Goal: Information Seeking & Learning: Learn about a topic

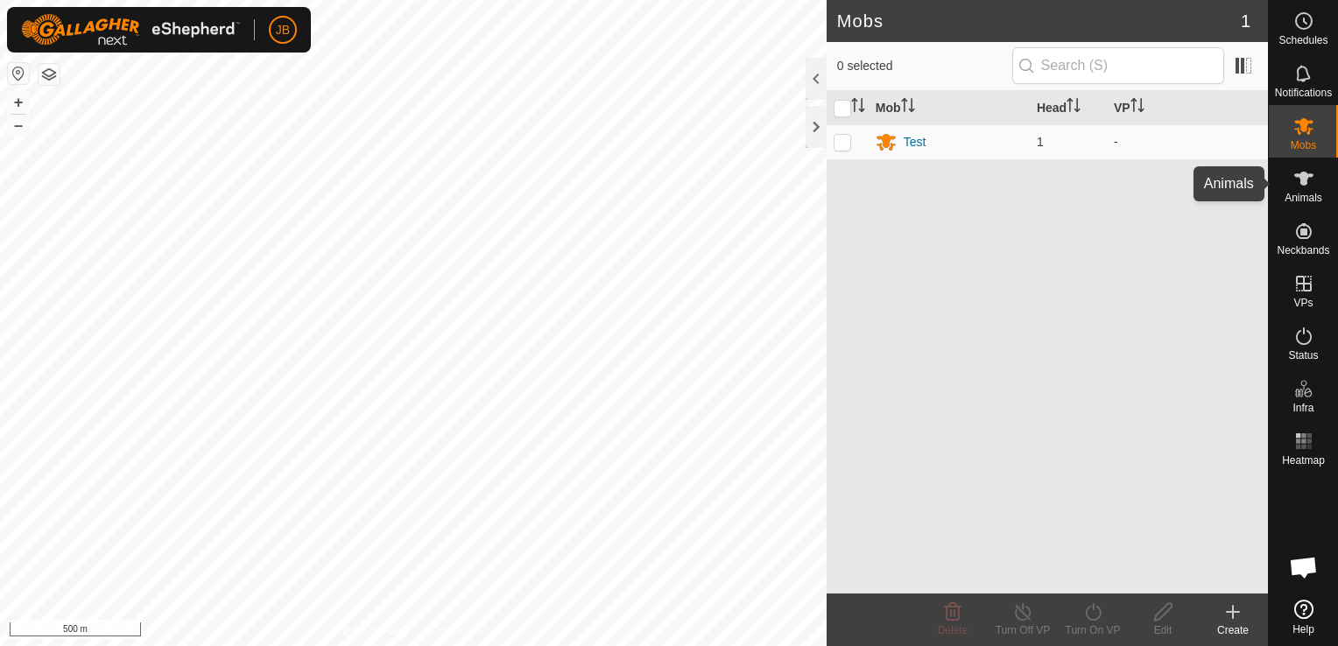
click at [1307, 195] on span "Animals" at bounding box center [1304, 198] width 38 height 11
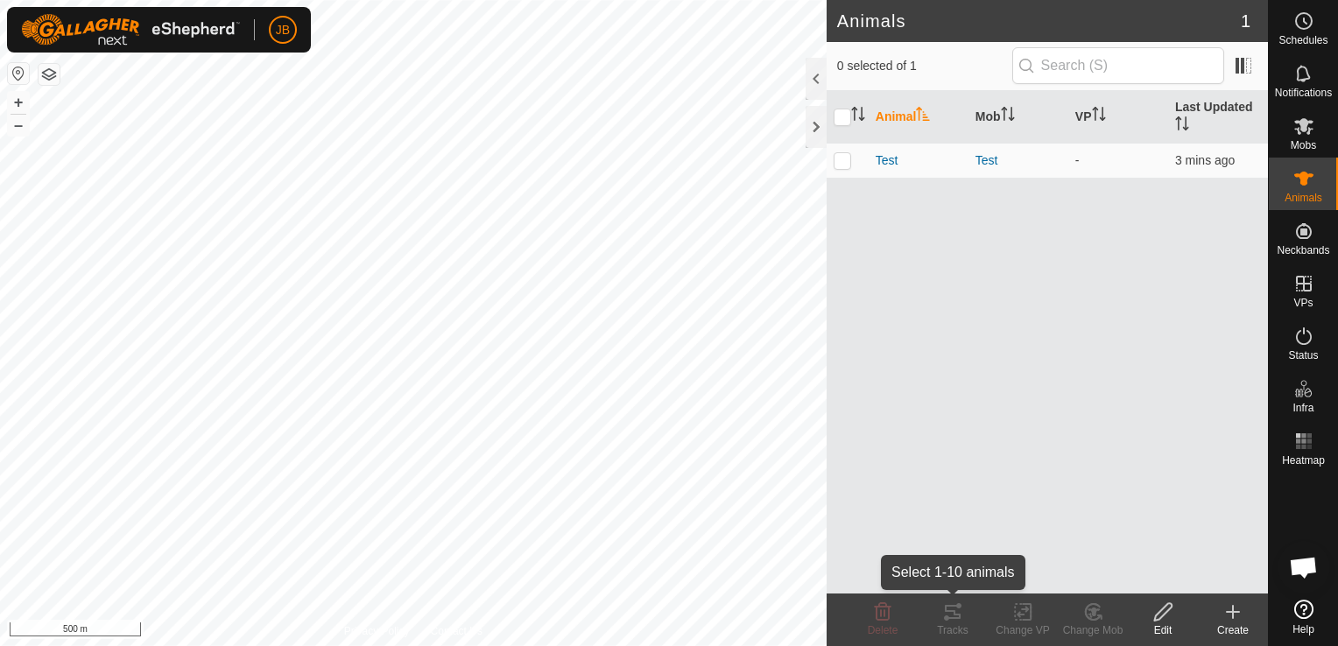
click at [954, 629] on div "Tracks" at bounding box center [953, 631] width 70 height 16
click at [883, 155] on span "Test" at bounding box center [887, 161] width 23 height 18
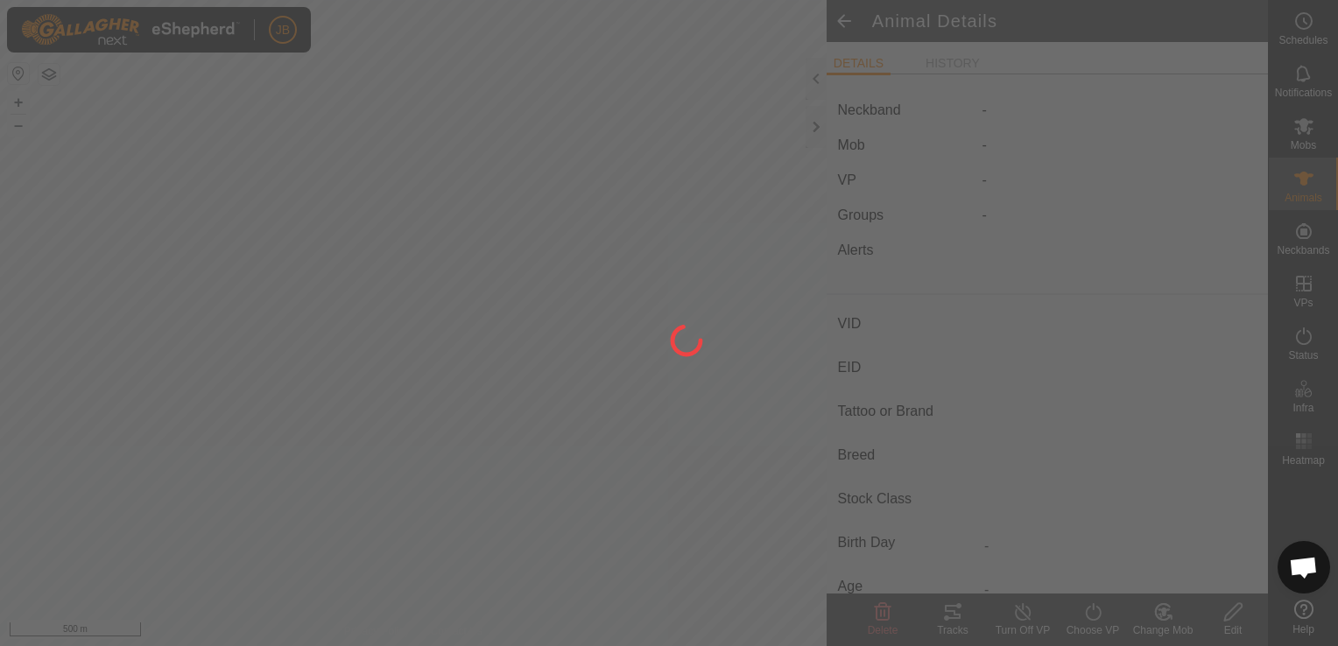
type input "Test"
type input "-"
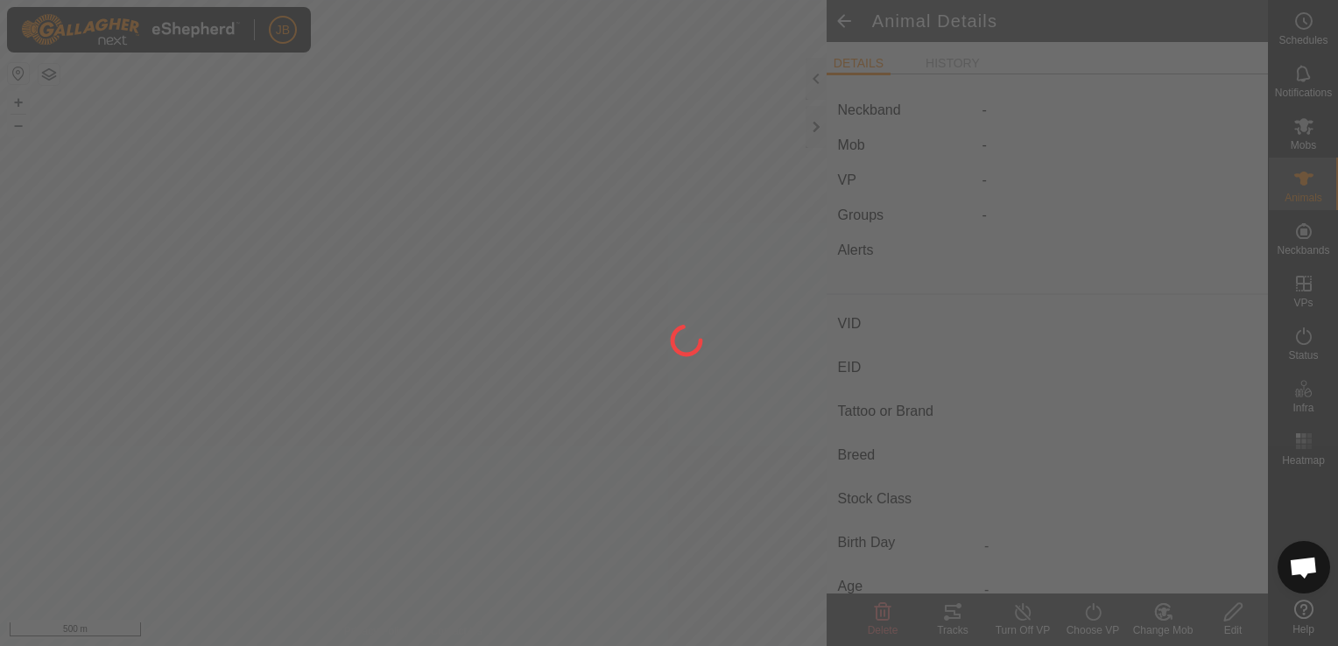
type input "0 kg"
type input "-"
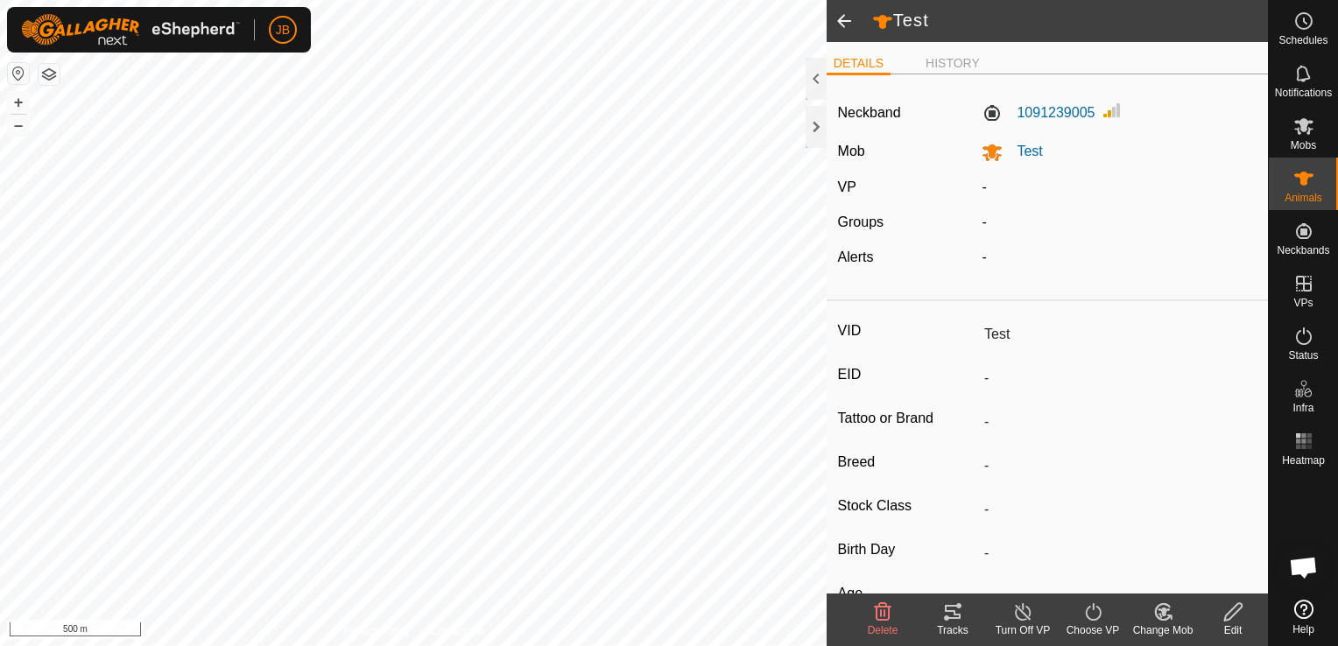
click at [950, 607] on icon at bounding box center [953, 612] width 16 height 14
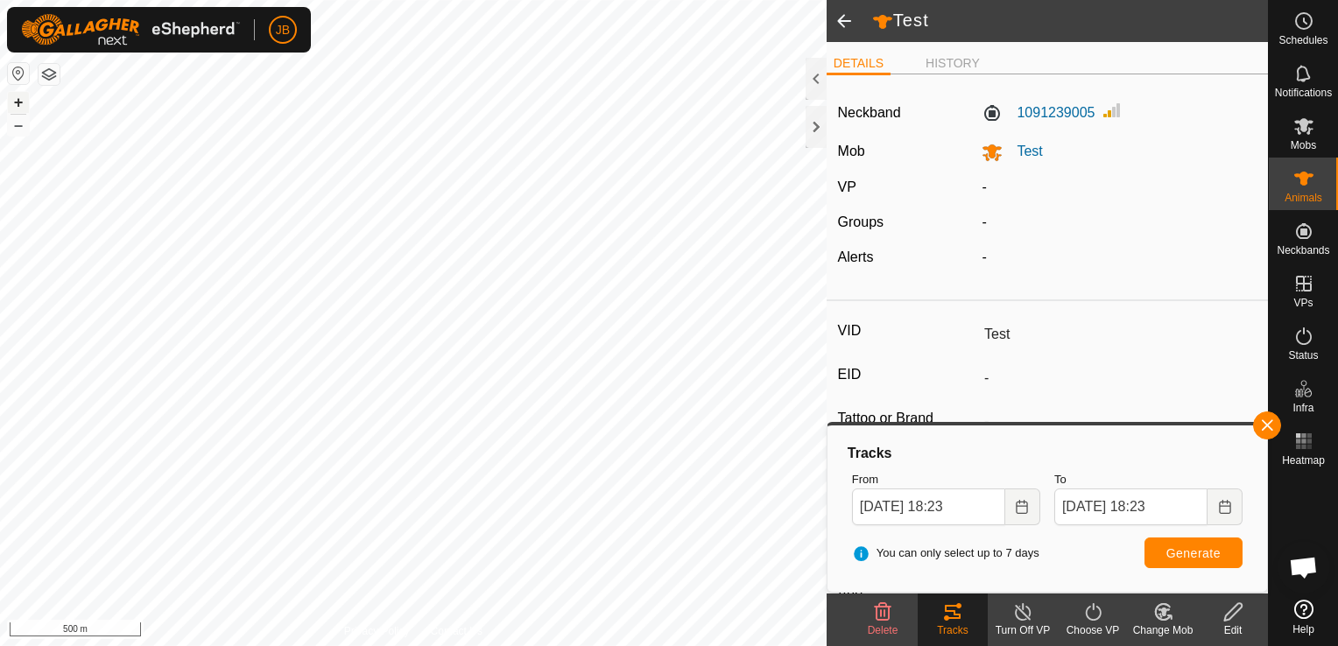
click at [14, 99] on button "+" at bounding box center [18, 102] width 21 height 21
click at [29, 103] on div "+ –" at bounding box center [18, 114] width 23 height 46
click at [18, 98] on button "+" at bounding box center [18, 102] width 21 height 21
click at [19, 126] on button "–" at bounding box center [18, 125] width 21 height 21
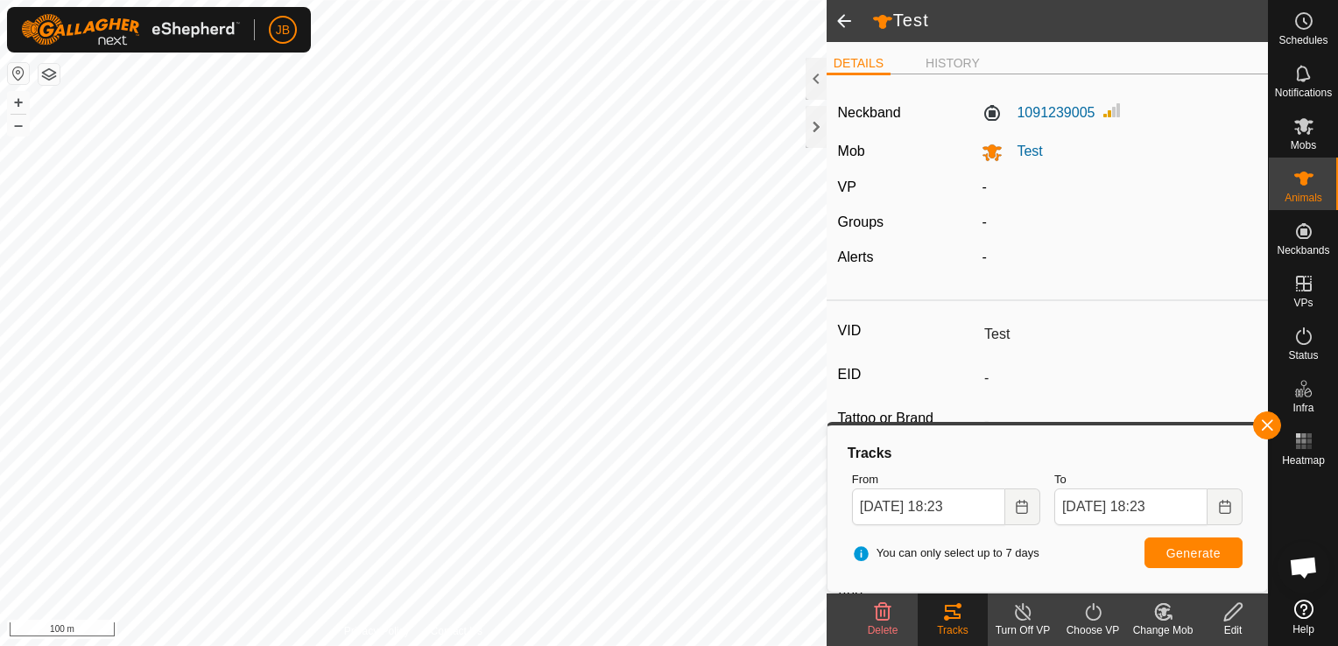
click at [536, 0] on html "JB Schedules Notifications Mobs Animals Neckbands VPs Status Infra Heatmap Help…" at bounding box center [669, 323] width 1338 height 646
click at [844, 18] on span at bounding box center [844, 21] width 35 height 42
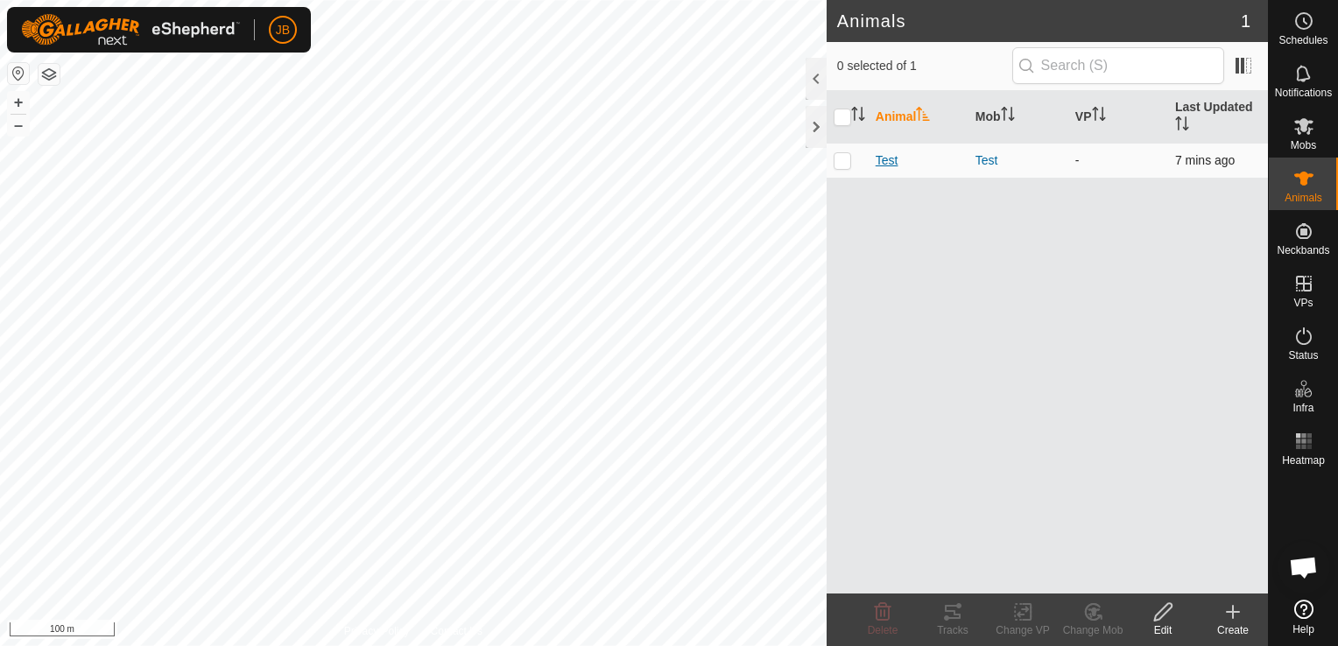
click at [877, 158] on span "Test" at bounding box center [887, 161] width 23 height 18
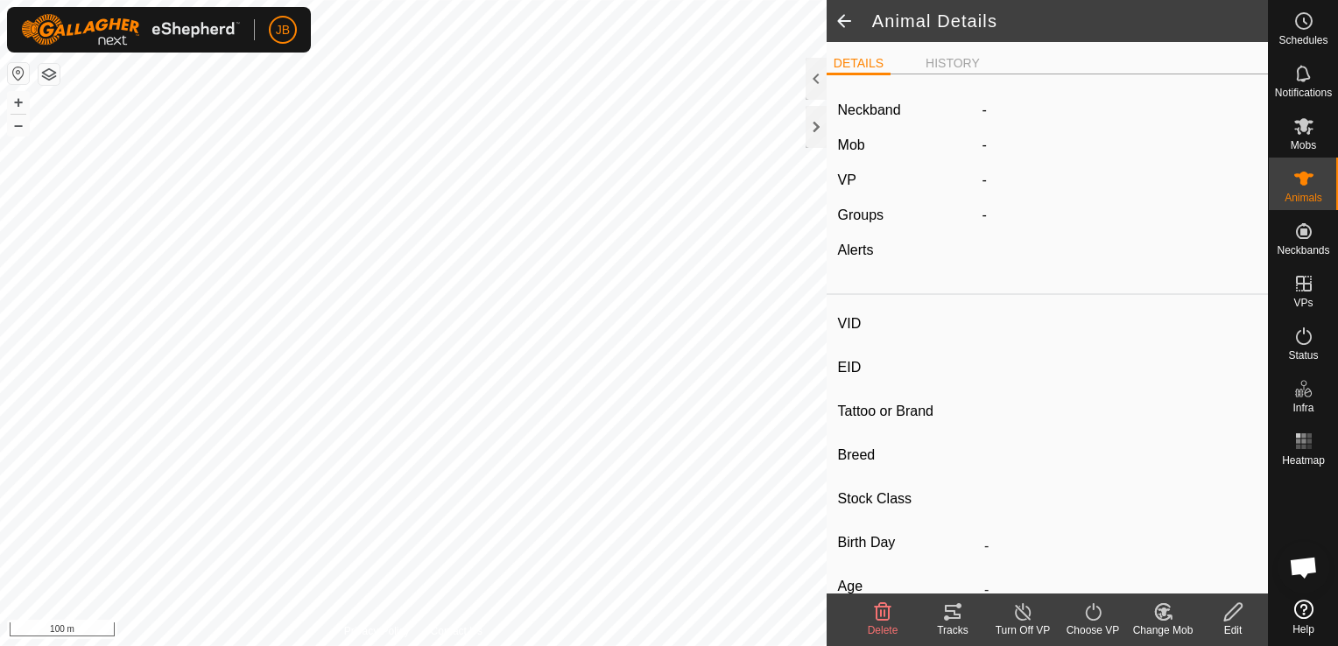
type input "Test"
type input "-"
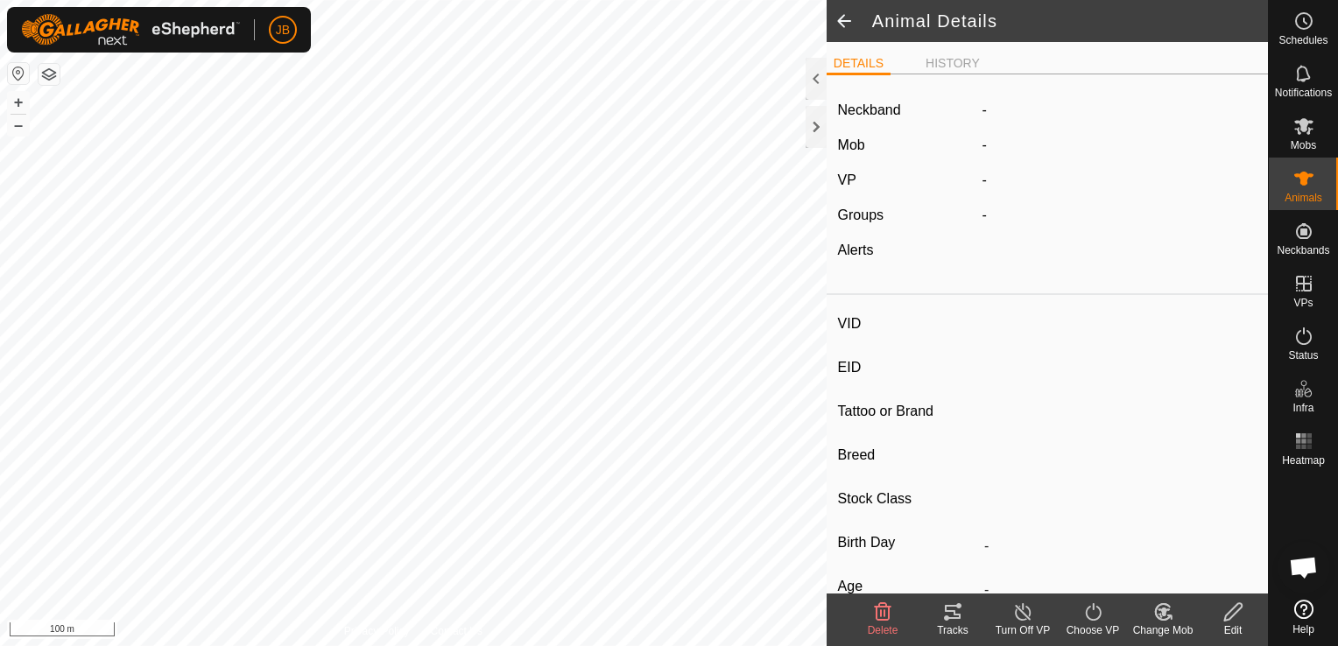
type input "0 kg"
type input "-"
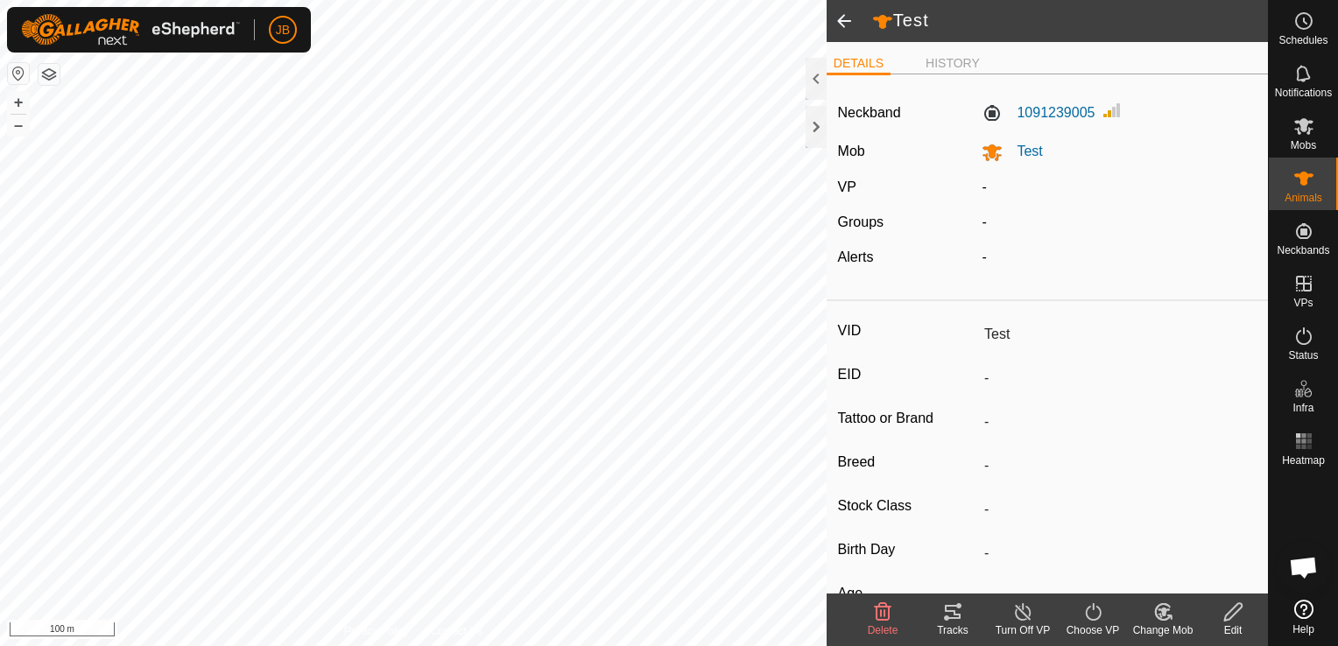
click at [952, 626] on div "Tracks" at bounding box center [953, 631] width 70 height 16
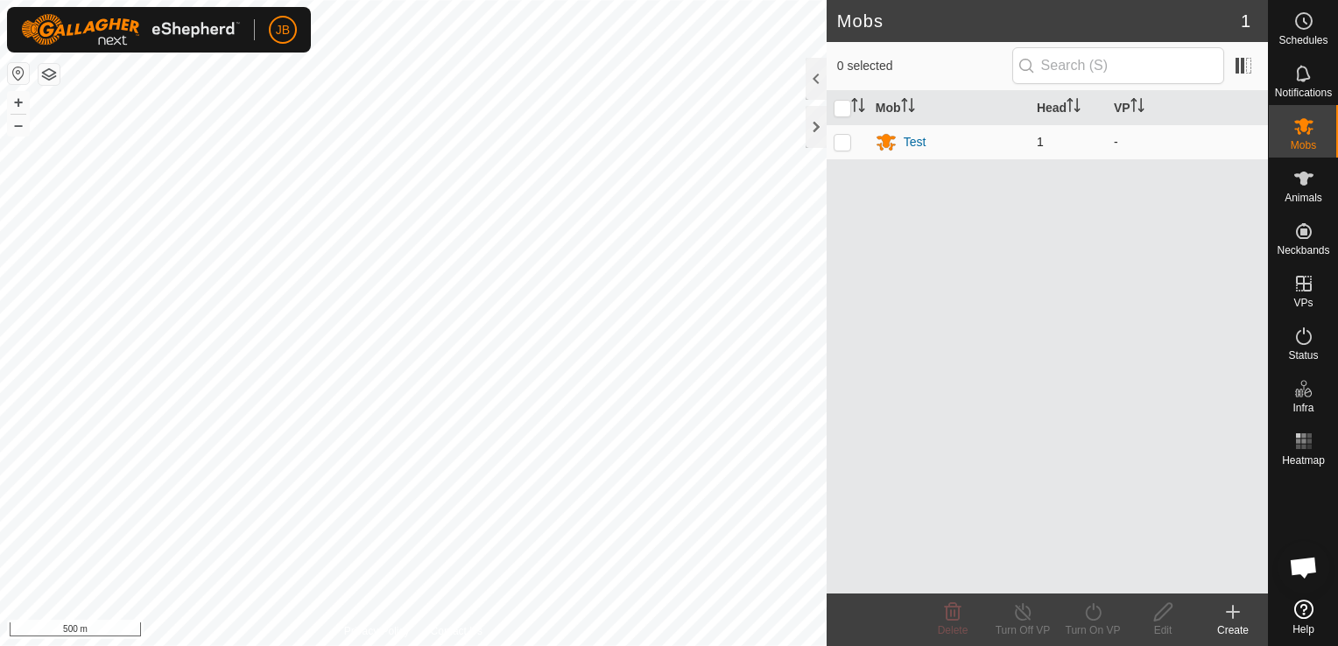
click at [835, 137] on p-checkbox at bounding box center [843, 142] width 18 height 14
checkbox input "true"
click at [918, 140] on div "Test" at bounding box center [915, 142] width 23 height 18
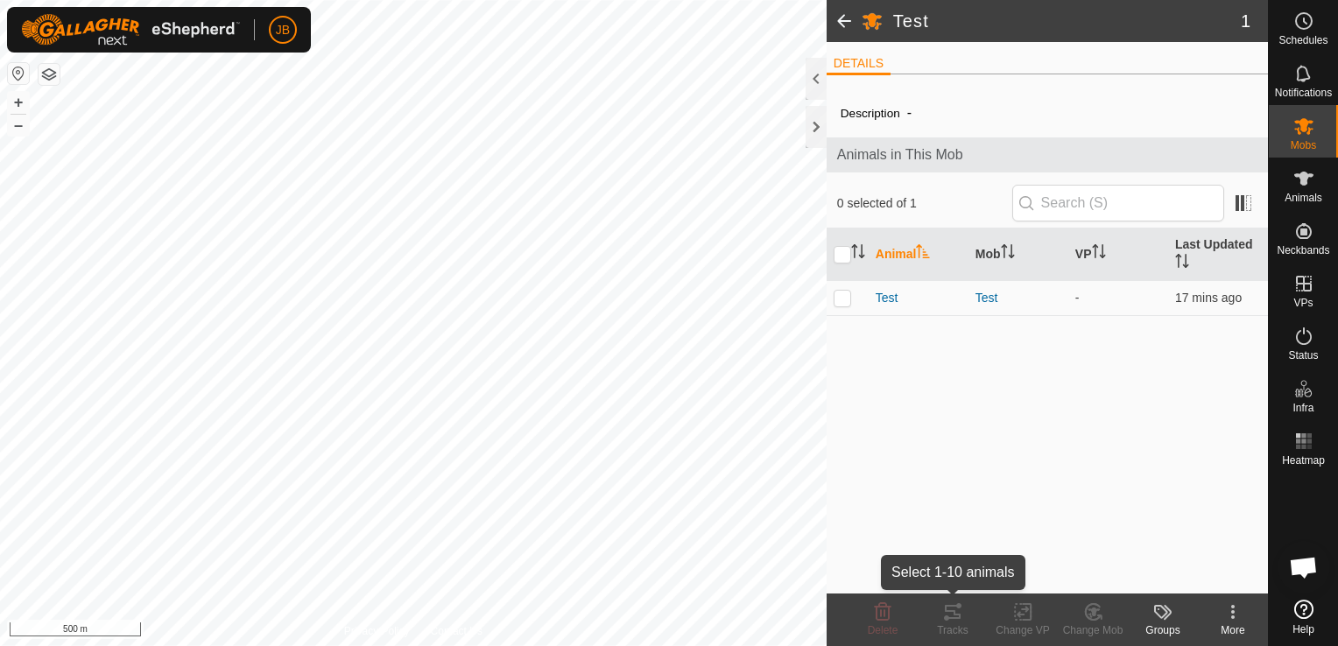
click at [963, 625] on div "Tracks" at bounding box center [953, 631] width 70 height 16
click at [890, 300] on span "Test" at bounding box center [887, 298] width 23 height 18
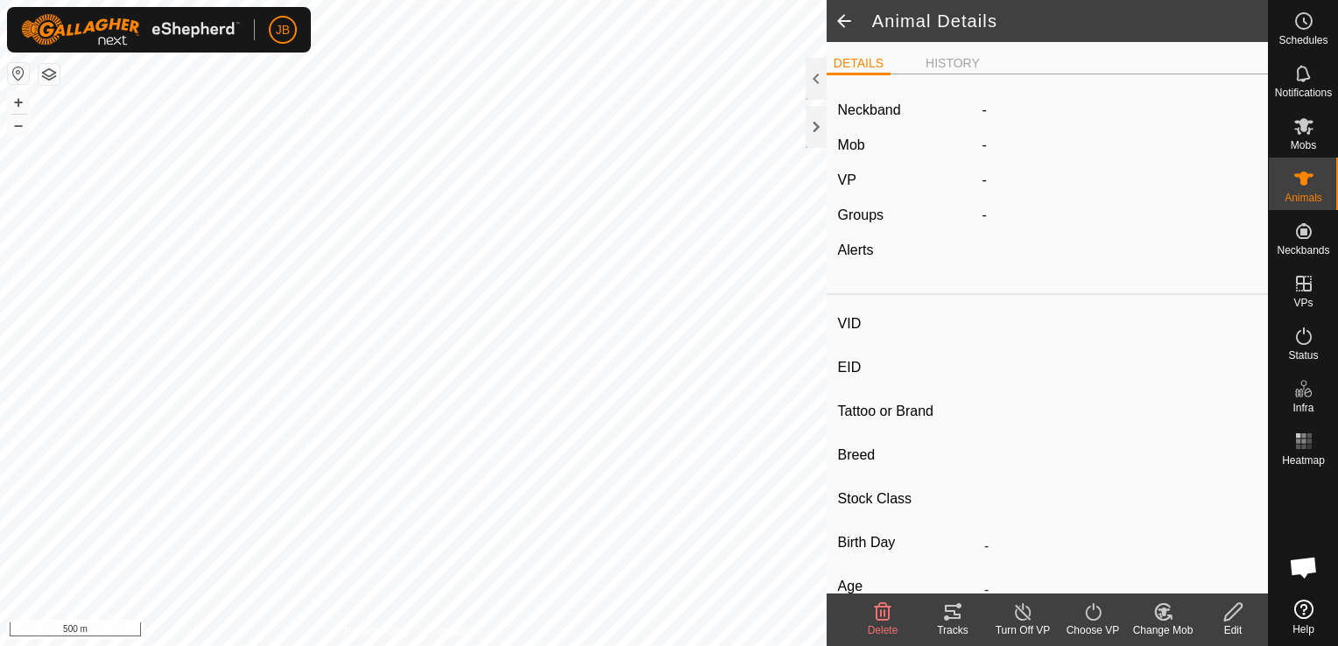
type input "Test"
type input "-"
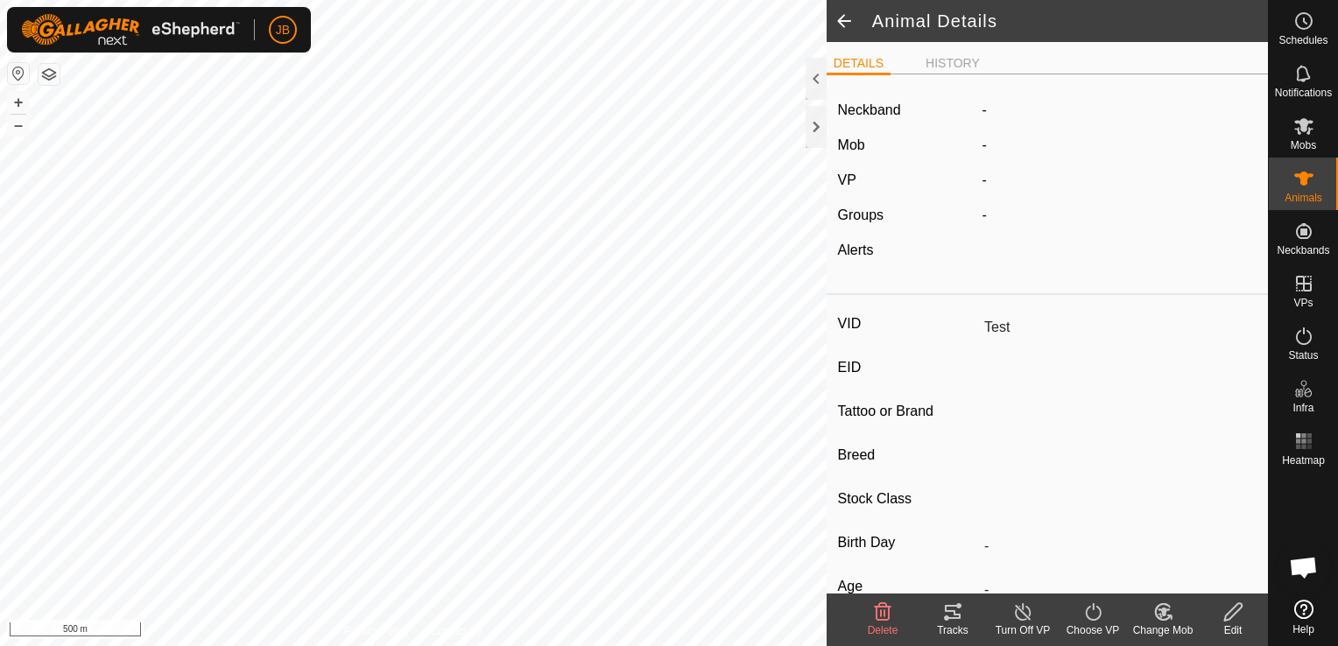
type input "0 kg"
type input "-"
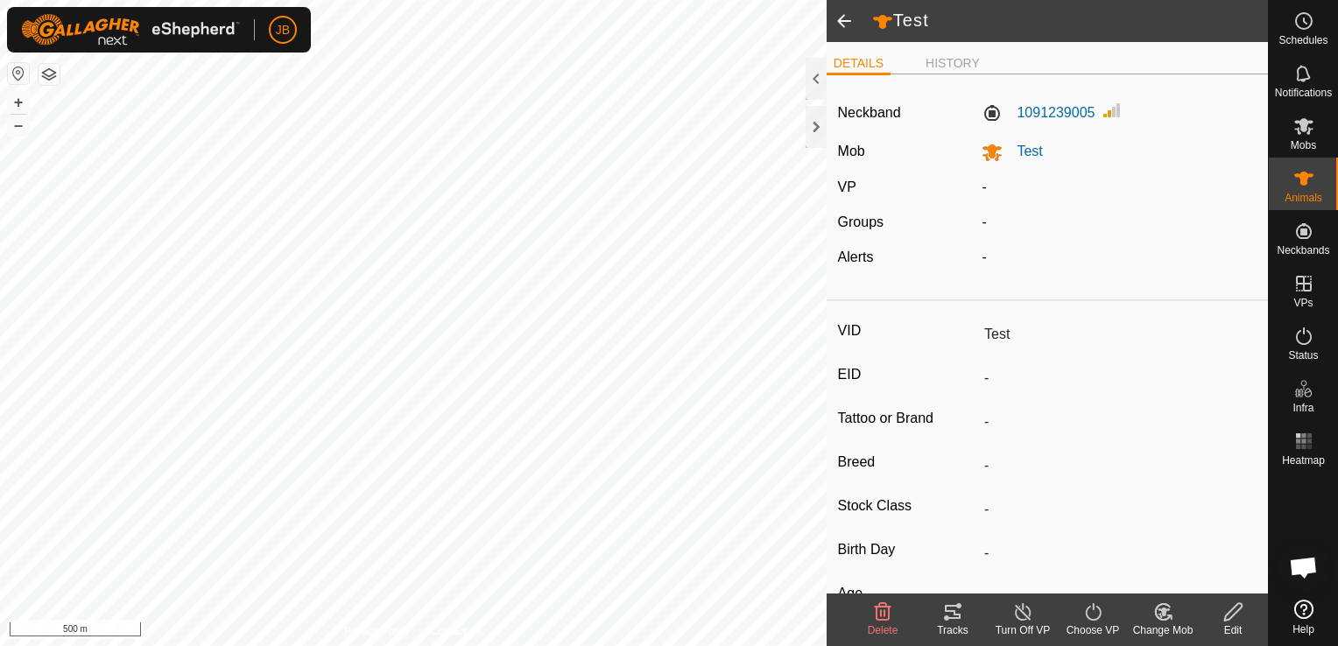
click at [953, 620] on icon at bounding box center [952, 612] width 21 height 21
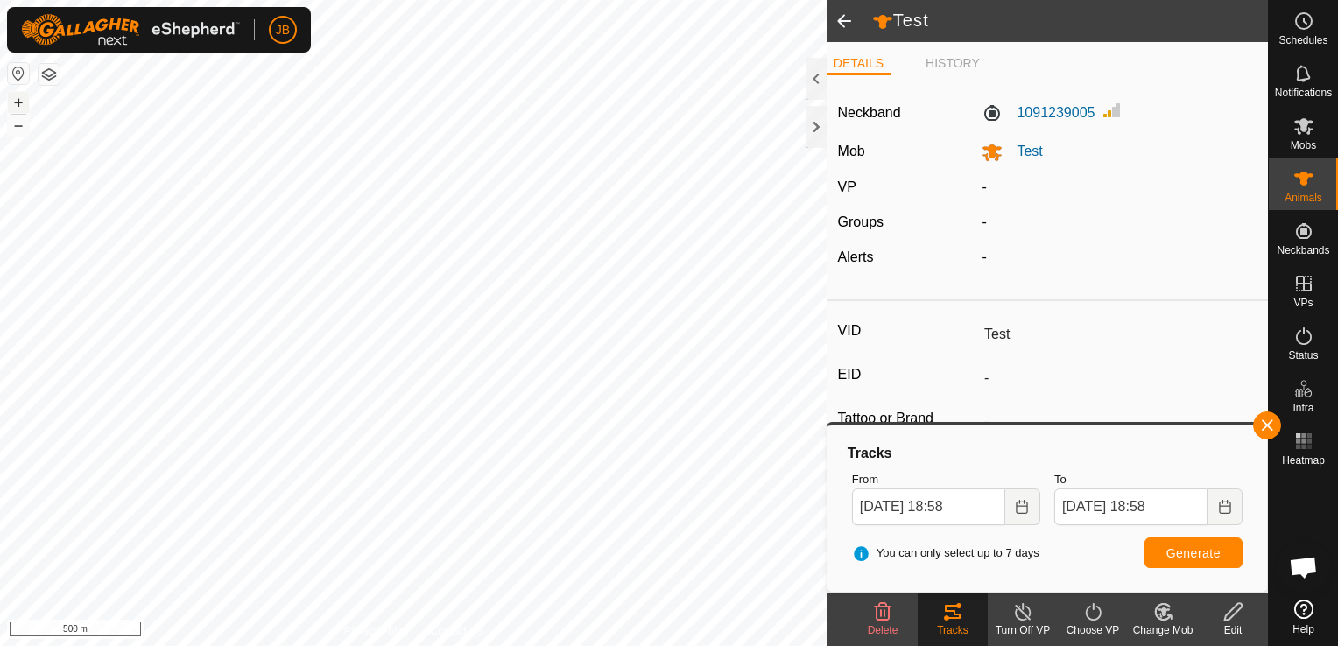
click at [16, 102] on button "+" at bounding box center [18, 102] width 21 height 21
click at [14, 104] on button "+" at bounding box center [18, 102] width 21 height 21
click at [0, 363] on html "JB Schedules Notifications Mobs Animals Neckbands VPs Status Infra Heatmap Help…" at bounding box center [669, 323] width 1338 height 646
click at [25, 103] on button "+" at bounding box center [18, 102] width 21 height 21
click at [23, 131] on button "–" at bounding box center [18, 125] width 21 height 21
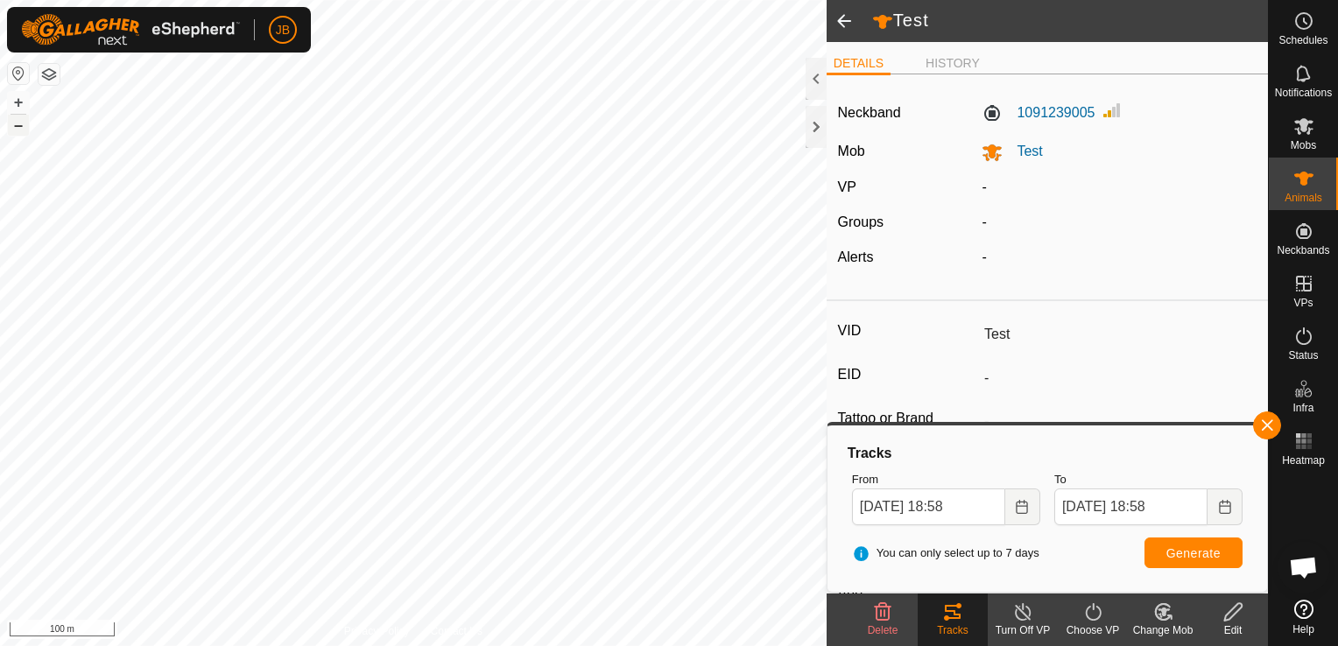
click at [23, 131] on button "–" at bounding box center [18, 125] width 21 height 21
click at [641, 0] on html "JB Schedules Notifications Mobs Animals Neckbands VPs Status Infra Heatmap Help…" at bounding box center [669, 323] width 1338 height 646
click at [679, 0] on html "JB Schedules Notifications Mobs Animals Neckbands VPs Status Infra Heatmap Help…" at bounding box center [669, 323] width 1338 height 646
click at [654, 646] on html "JB Schedules Notifications Mobs Animals Neckbands VPs Status Infra Heatmap Help…" at bounding box center [669, 323] width 1338 height 646
click at [652, 0] on html "JB Schedules Notifications Mobs Animals Neckbands VPs Status Infra Heatmap Help…" at bounding box center [669, 323] width 1338 height 646
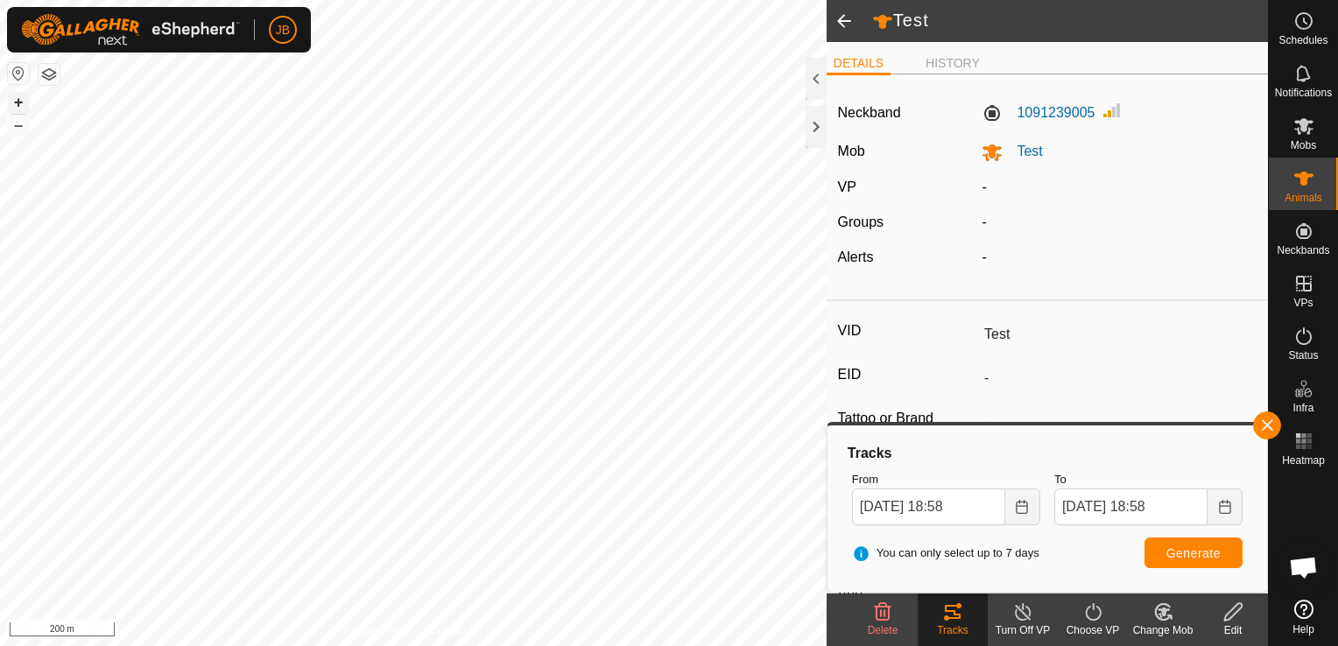
click at [18, 98] on button "+" at bounding box center [18, 102] width 21 height 21
click at [17, 100] on button "+" at bounding box center [18, 102] width 21 height 21
click at [844, 17] on span at bounding box center [844, 21] width 35 height 42
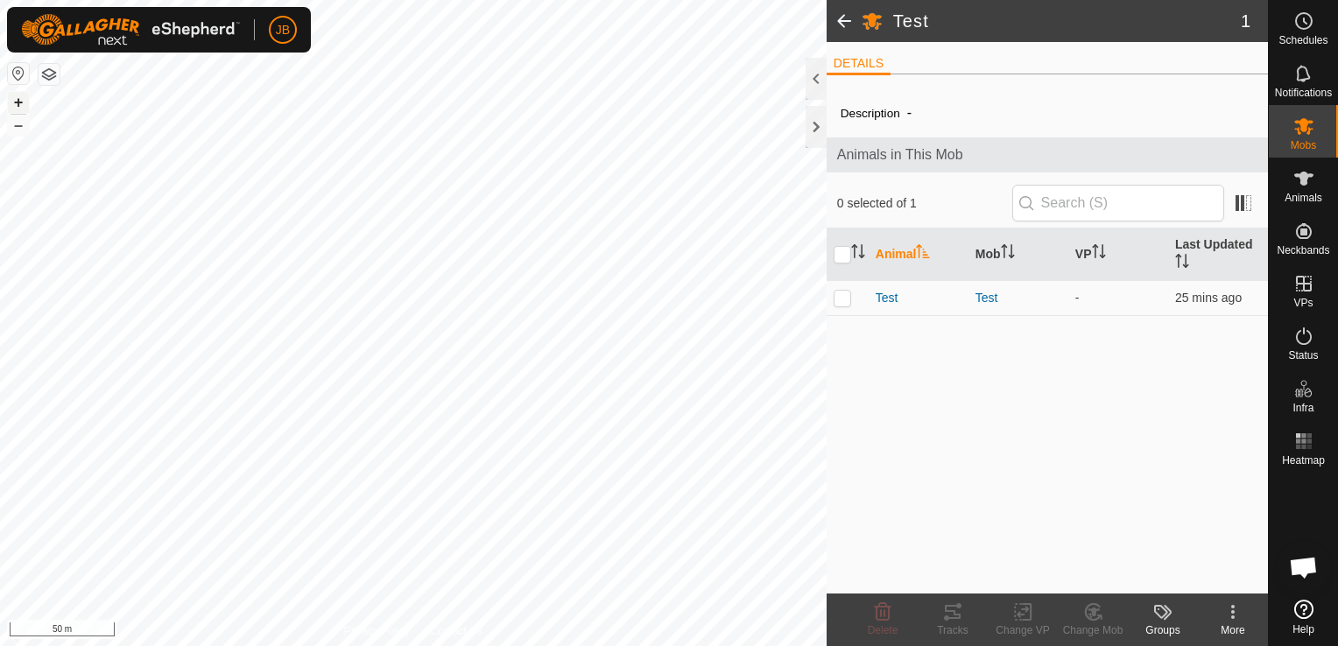
click at [15, 100] on button "+" at bounding box center [18, 102] width 21 height 21
click at [16, 131] on button "–" at bounding box center [18, 125] width 21 height 21
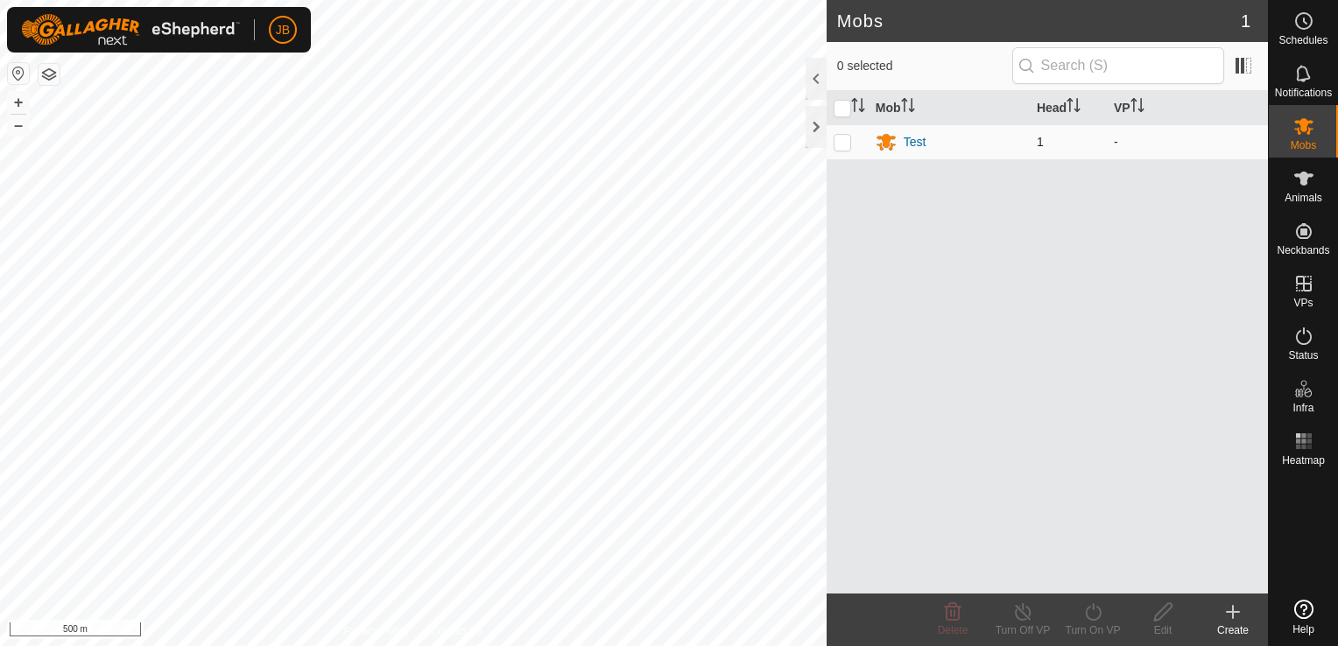
click at [847, 139] on p-checkbox at bounding box center [843, 142] width 18 height 14
checkbox input "true"
click at [918, 139] on div "Test" at bounding box center [915, 142] width 23 height 18
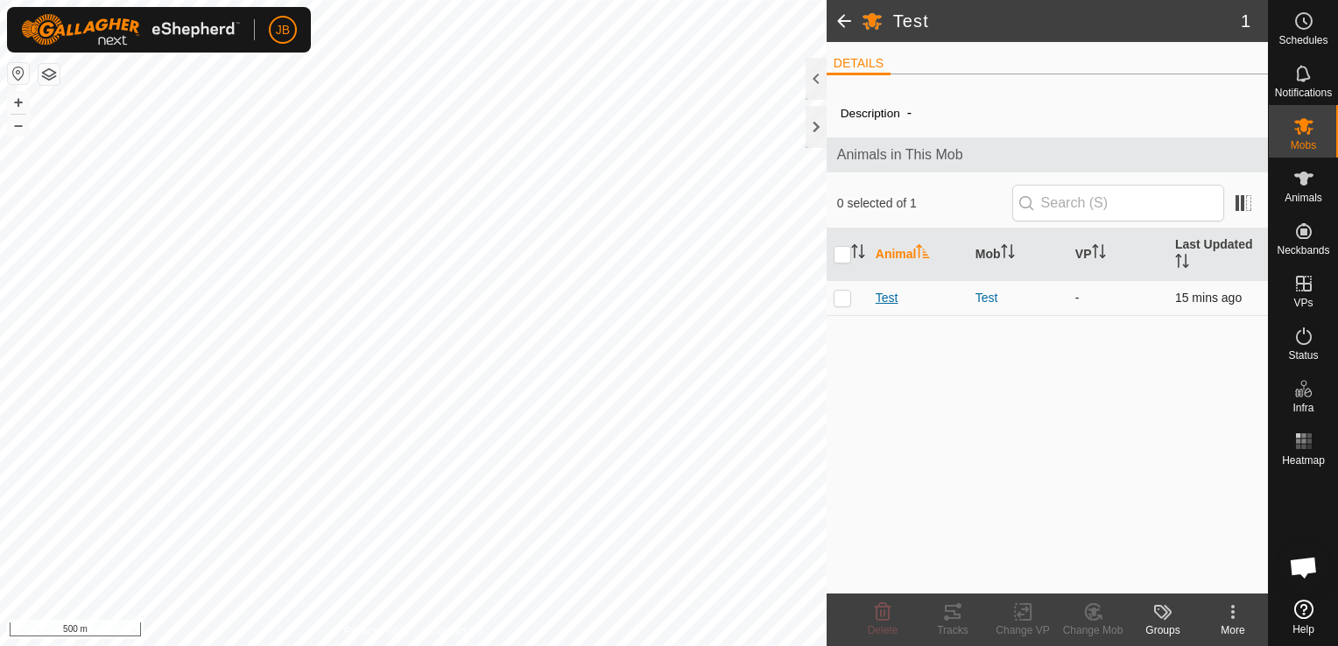
click at [883, 297] on span "Test" at bounding box center [887, 298] width 23 height 18
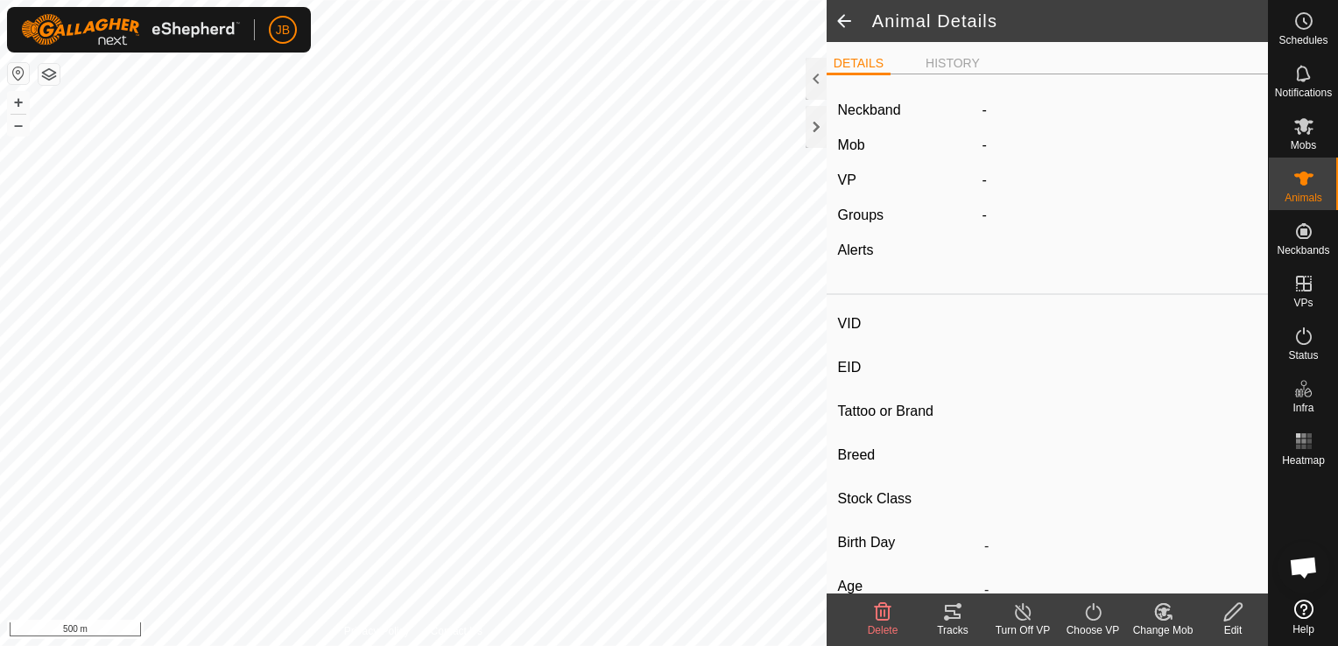
type input "Test"
type input "-"
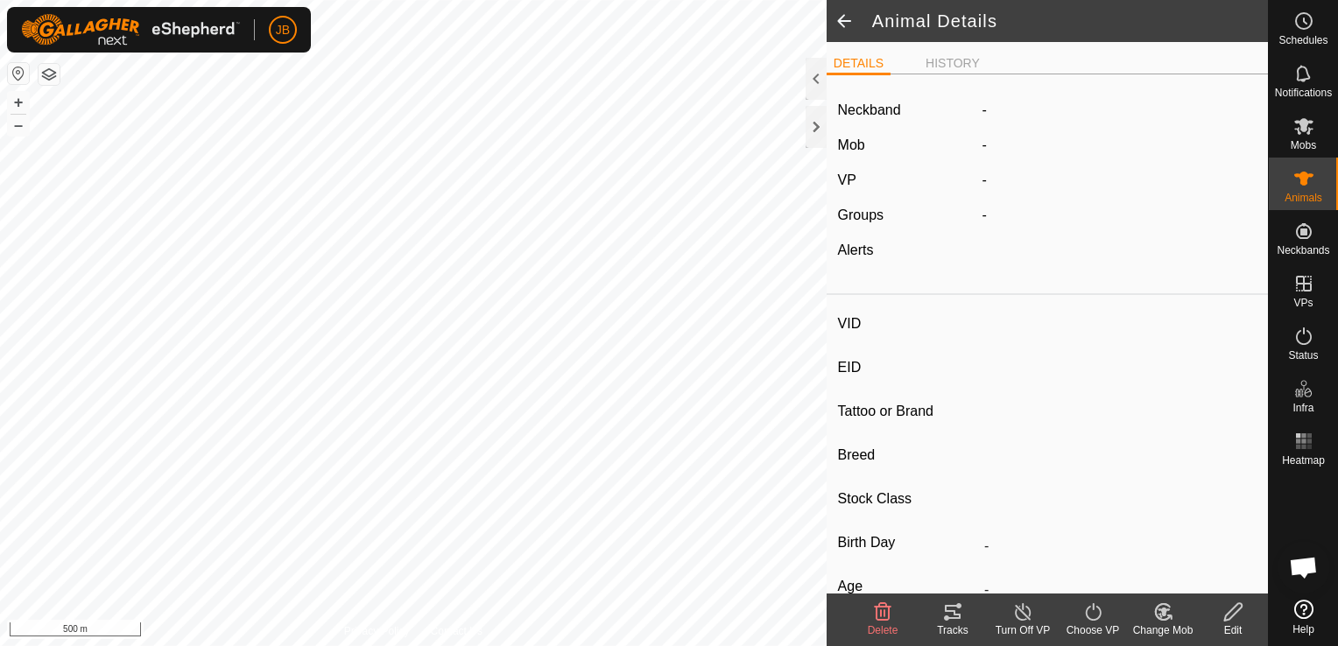
type input "0 kg"
type input "-"
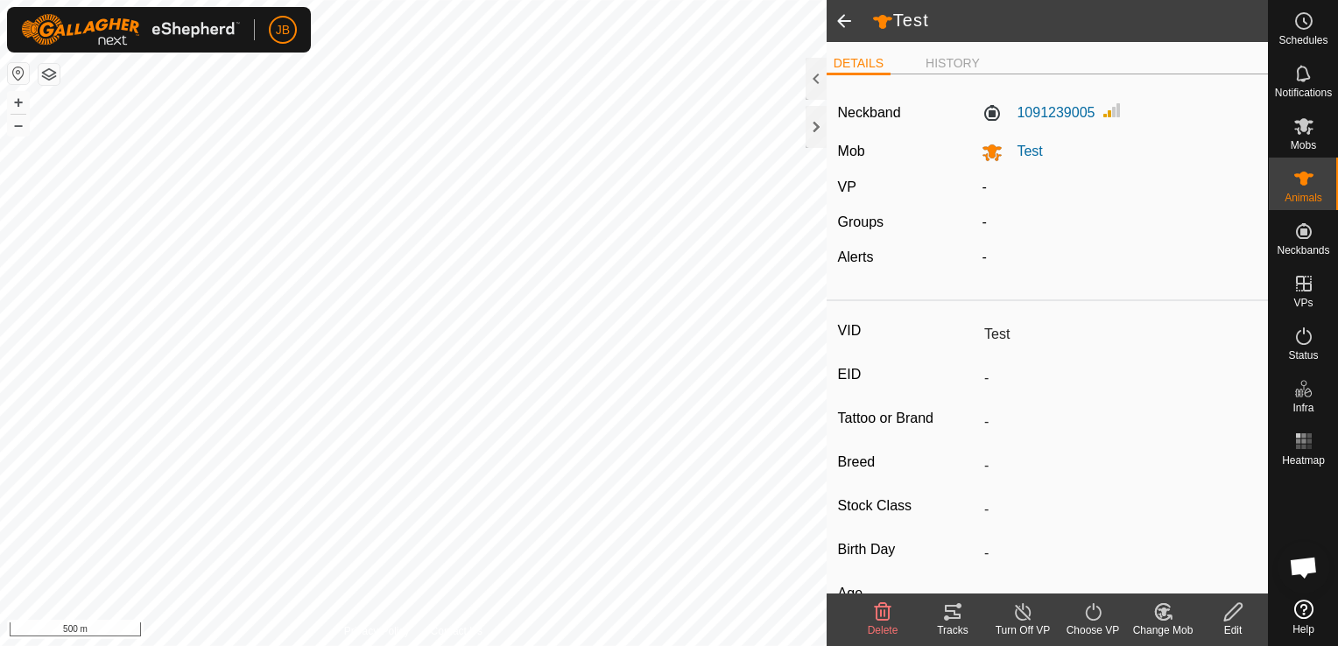
click at [961, 617] on icon at bounding box center [952, 612] width 21 height 21
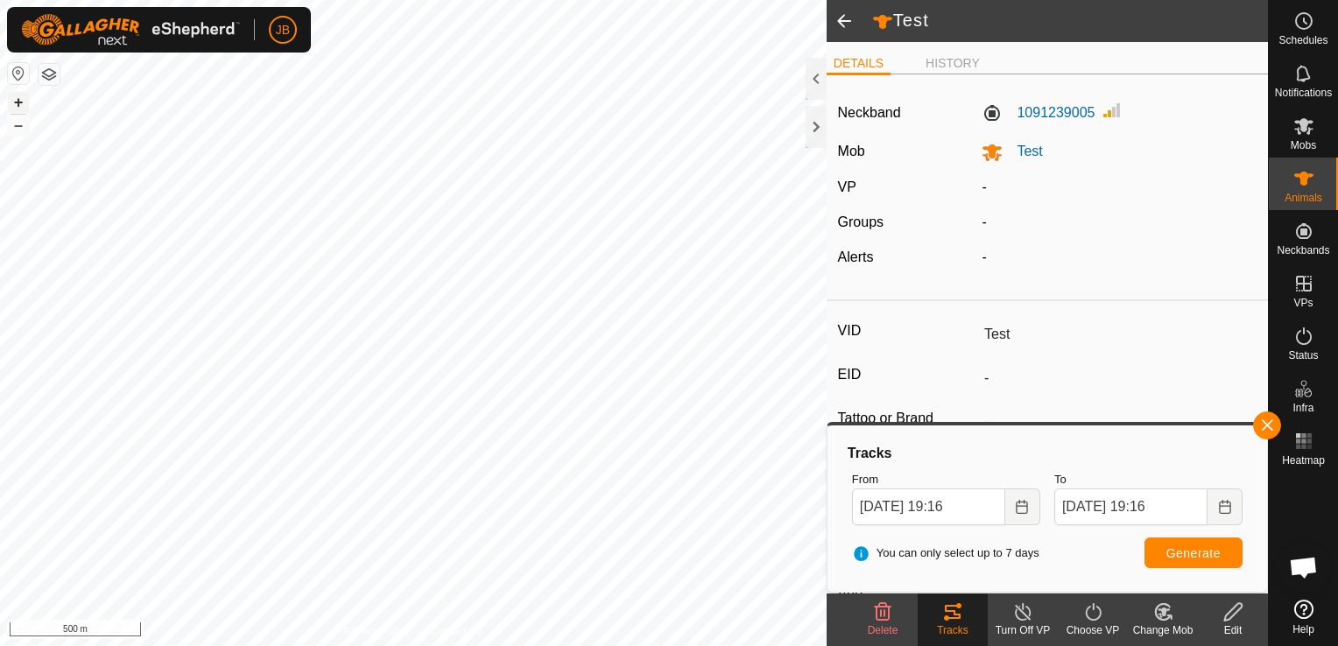
click at [17, 101] on button "+" at bounding box center [18, 102] width 21 height 21
click at [18, 100] on button "+" at bounding box center [18, 102] width 21 height 21
click at [21, 102] on button "+" at bounding box center [18, 102] width 21 height 21
click at [0, 332] on html "JB Schedules Notifications Mobs Animals Neckbands VPs Status Infra Heatmap Help…" at bounding box center [669, 323] width 1338 height 646
click at [366, 632] on div "Privacy Policy Contact Us Test 1091239005 Test - + – ⇧ i 50 m" at bounding box center [413, 323] width 827 height 646
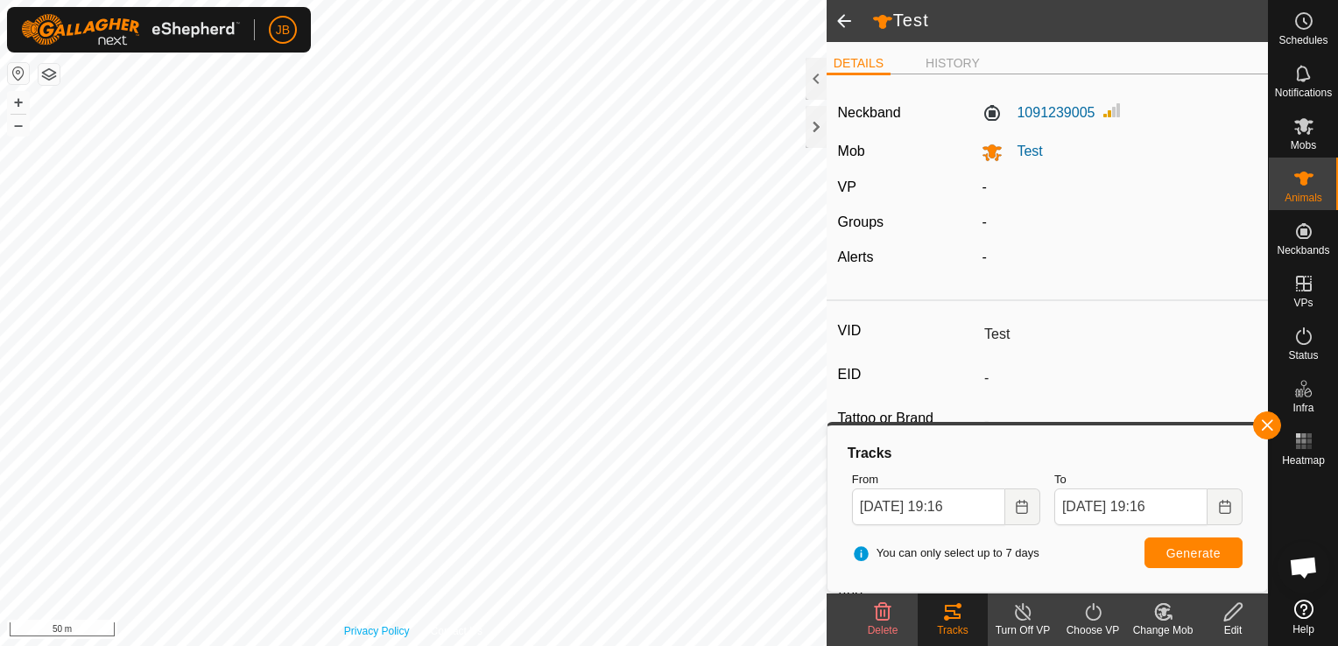
click at [378, 636] on div "Privacy Policy Contact Us Test 1091239005 Test - + – ⇧ i 50 m" at bounding box center [413, 323] width 827 height 646
click at [637, 646] on html "JB Schedules Notifications Mobs Animals Neckbands VPs Status Infra Heatmap Help…" at bounding box center [669, 323] width 1338 height 646
click at [651, 646] on html "JB Schedules Notifications Mobs Animals Neckbands VPs Status Infra Heatmap Help…" at bounding box center [669, 323] width 1338 height 646
click at [84, 0] on html "JB Schedules Notifications Mobs Animals Neckbands VPs Status Infra Heatmap Help…" at bounding box center [669, 323] width 1338 height 646
click at [0, 23] on html "JB Schedules Notifications Mobs Animals Neckbands VPs Status Infra Heatmap Help…" at bounding box center [669, 323] width 1338 height 646
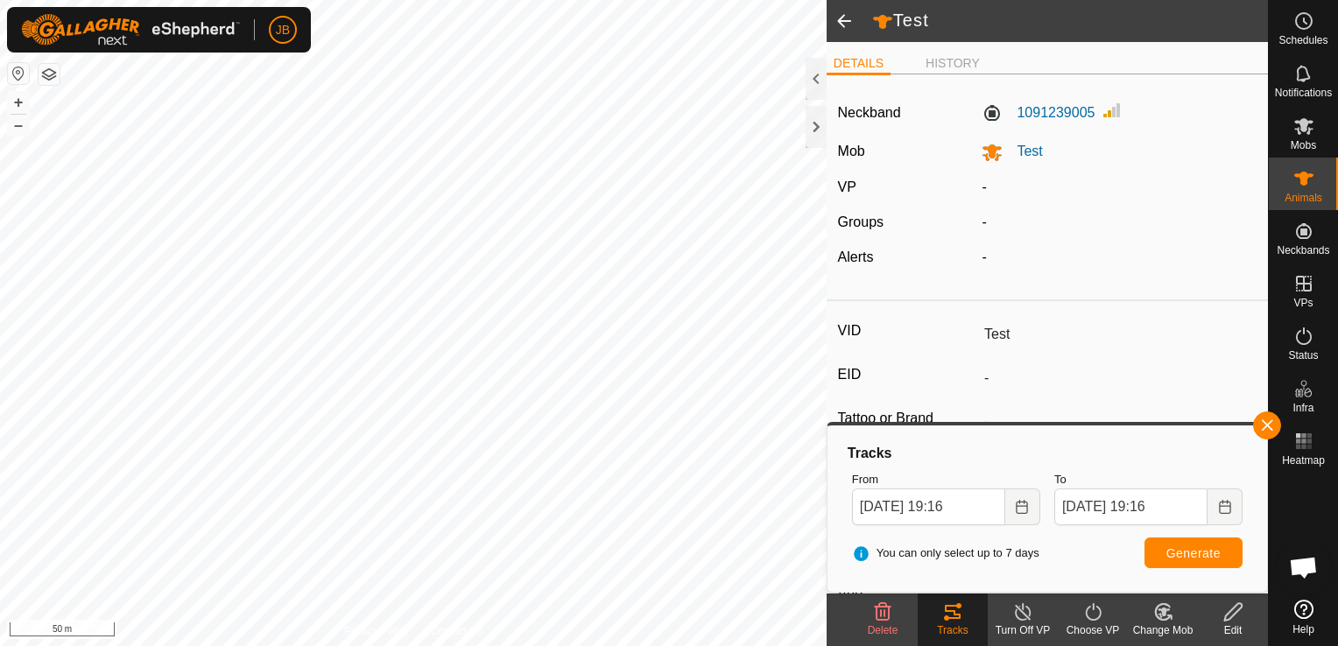
click at [359, 0] on html "JB Schedules Notifications Mobs Animals Neckbands VPs Status Infra Heatmap Help…" at bounding box center [669, 323] width 1338 height 646
click at [381, 0] on html "JB Schedules Notifications Mobs Animals Neckbands VPs Status Infra Heatmap Help…" at bounding box center [669, 323] width 1338 height 646
click at [953, 623] on div "Tracks" at bounding box center [953, 631] width 70 height 16
click at [12, 129] on button "–" at bounding box center [18, 125] width 21 height 21
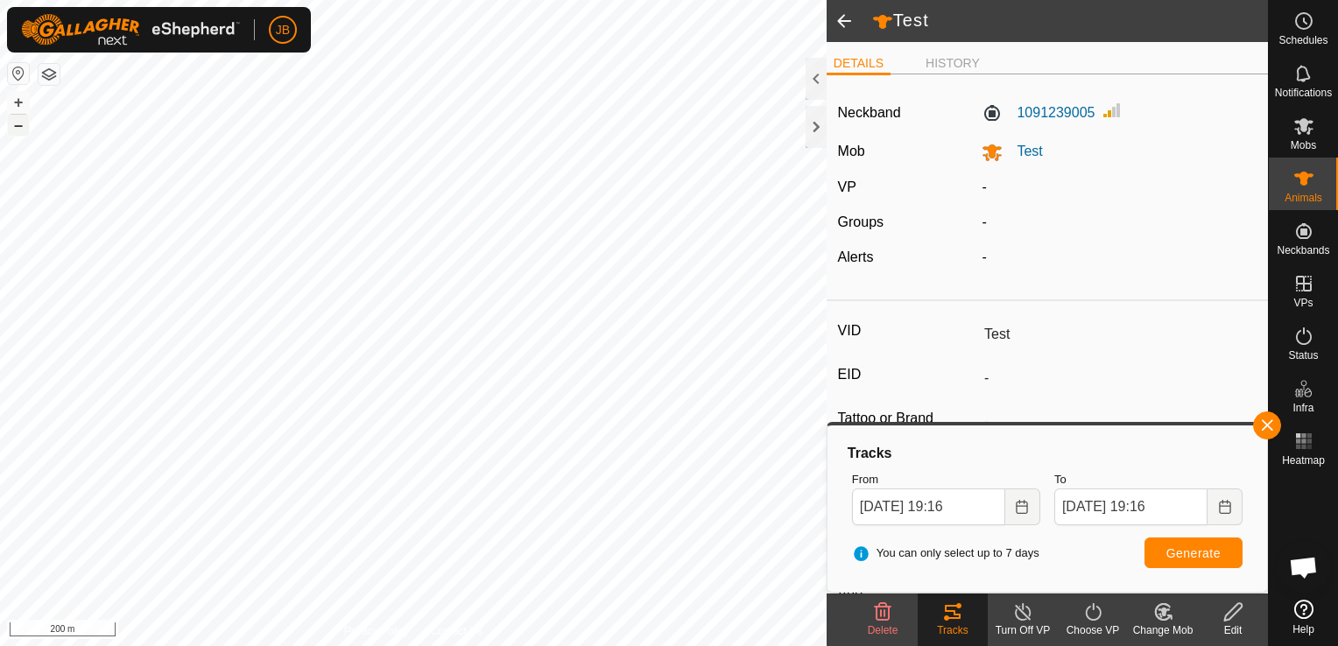
click at [12, 129] on button "–" at bounding box center [18, 125] width 21 height 21
click at [17, 98] on button "+" at bounding box center [18, 102] width 21 height 21
click at [57, 646] on html "JB Schedules Notifications Mobs Animals Neckbands VPs Status Infra Heatmap Help…" at bounding box center [669, 323] width 1338 height 646
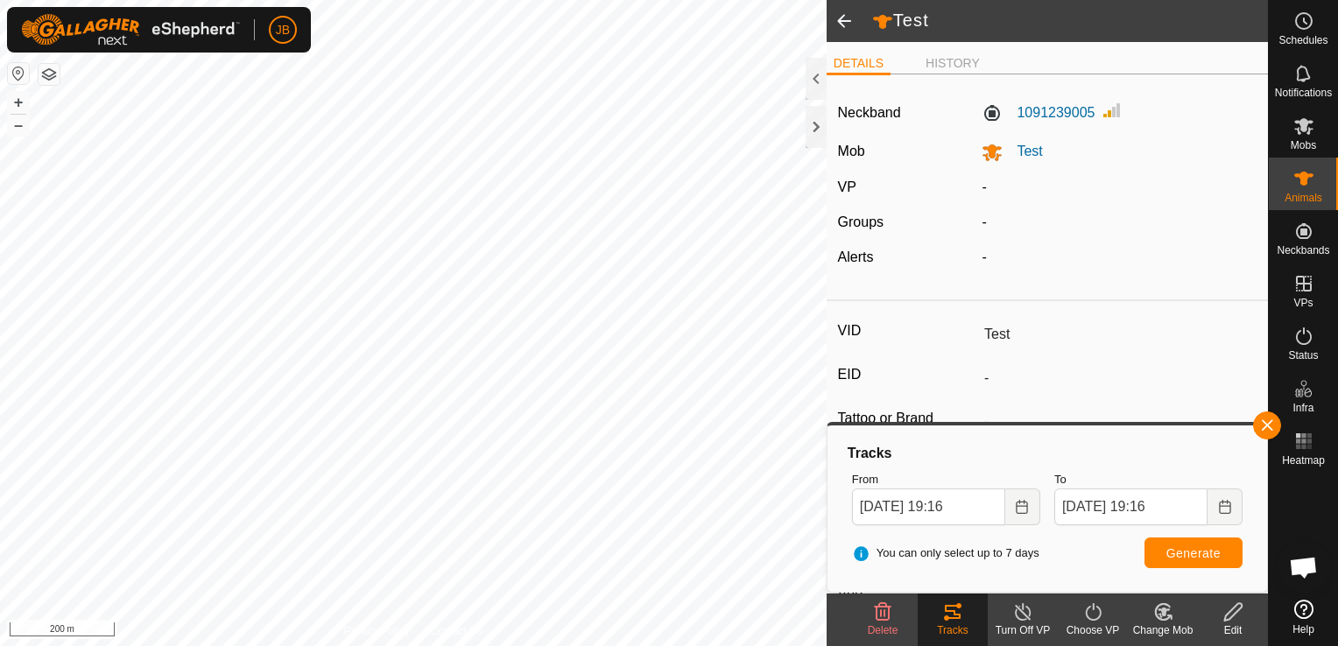
click at [564, 646] on html "JB Schedules Notifications Mobs Animals Neckbands VPs Status Infra Heatmap Help…" at bounding box center [669, 323] width 1338 height 646
click at [147, 646] on html "JB Schedules Notifications Mobs Animals Neckbands VPs Status Infra Heatmap Help…" at bounding box center [669, 323] width 1338 height 646
click at [890, 407] on div "Test DETAILS HISTORY Neckband 1091239005 Mob Test VP - Groups - Alerts - VID Te…" at bounding box center [634, 323] width 1268 height 646
